Goal: Find contact information: Find contact information

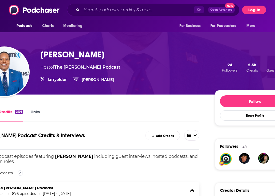
click at [256, 7] on button "Log In" at bounding box center [255, 10] width 24 height 9
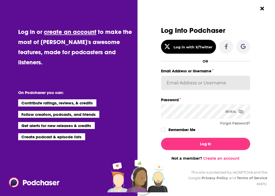
type input "[EMAIL_ADDRESS][DOMAIN_NAME]"
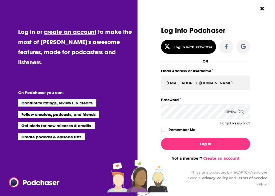
click at [206, 144] on button "Log In" at bounding box center [206, 144] width 90 height 12
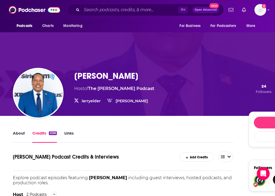
click at [99, 89] on link "The [PERSON_NAME] Podcast" at bounding box center [121, 88] width 66 height 5
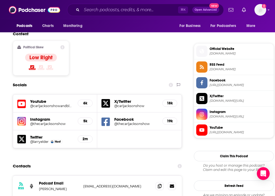
scroll to position [474, 0]
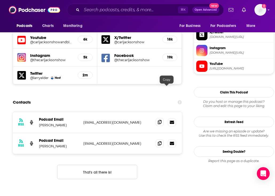
click at [162, 120] on icon at bounding box center [160, 122] width 4 height 4
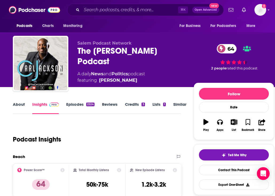
scroll to position [0, 0]
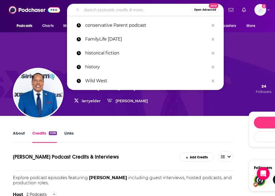
click at [115, 14] on input "Search podcasts, credits, & more..." at bounding box center [137, 10] width 110 height 9
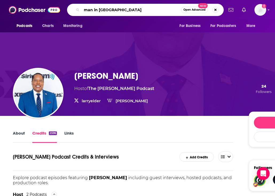
type input "man in [GEOGRAPHIC_DATA]"
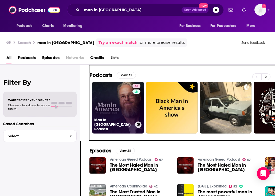
click at [111, 102] on link "65 Man in [GEOGRAPHIC_DATA] Podcast" at bounding box center [118, 108] width 52 height 52
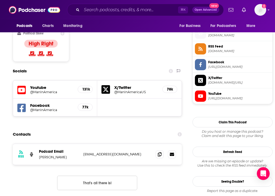
scroll to position [430, 0]
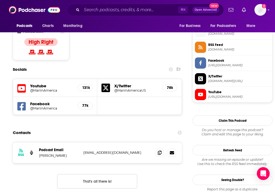
click at [87, 151] on p "[EMAIL_ADDRESS][DOMAIN_NAME]" at bounding box center [117, 153] width 68 height 5
drag, startPoint x: 87, startPoint y: 121, endPoint x: 111, endPoint y: 121, distance: 24.1
click at [111, 151] on p "[EMAIL_ADDRESS][DOMAIN_NAME]" at bounding box center [117, 153] width 68 height 5
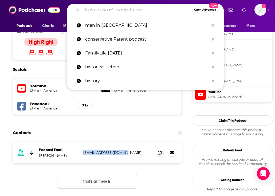
click at [93, 12] on input "Search podcasts, credits, & more..." at bounding box center [137, 10] width 110 height 9
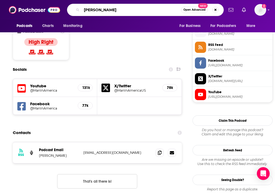
type input "dr. [PERSON_NAME]"
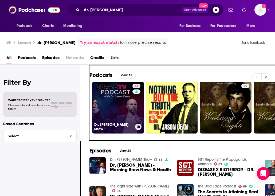
click at [113, 96] on link "38 Dr. [PERSON_NAME] Show" at bounding box center [118, 108] width 52 height 52
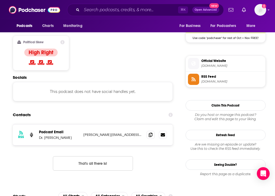
scroll to position [447, 0]
click at [87, 132] on p "[PERSON_NAME][EMAIL_ADDRESS][PERSON_NAME][DOMAIN_NAME]" at bounding box center [112, 134] width 59 height 5
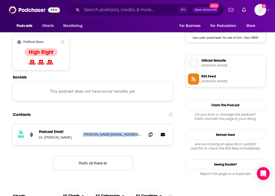
drag, startPoint x: 87, startPoint y: 110, endPoint x: 124, endPoint y: 110, distance: 37.2
click at [124, 132] on p "[PERSON_NAME][EMAIL_ADDRESS][PERSON_NAME][DOMAIN_NAME]" at bounding box center [112, 134] width 59 height 5
copy p "[PERSON_NAME][EMAIL_ADDRESS][PERSON_NAME][DOMAIN_NAME]"
